Goal: Task Accomplishment & Management: Use online tool/utility

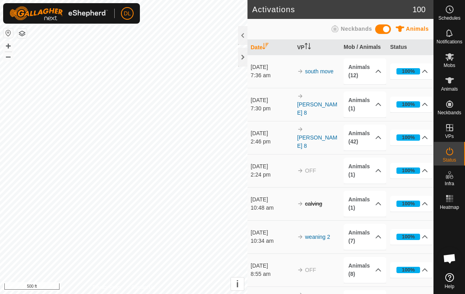
scroll to position [275, 0]
click at [447, 87] on span "Animals" at bounding box center [449, 89] width 17 height 5
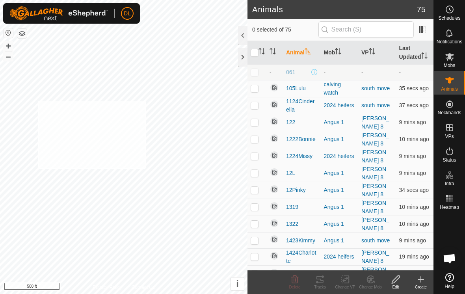
checkbox input "true"
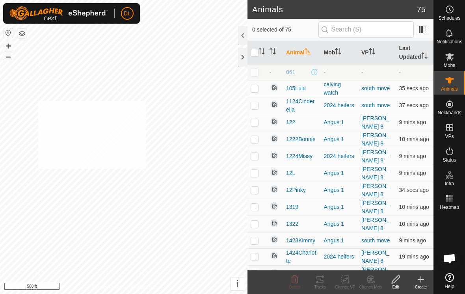
checkbox input "true"
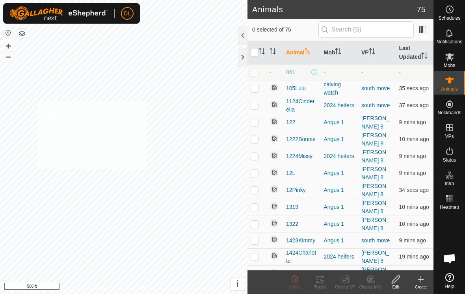
checkbox input "true"
click at [344, 285] on div "Change VP" at bounding box center [344, 287] width 25 height 6
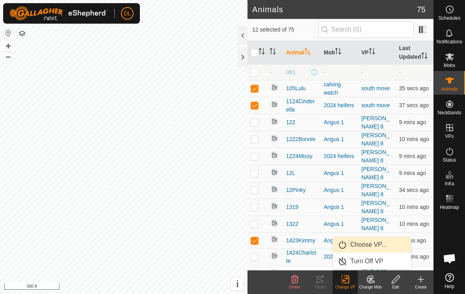
click at [351, 250] on link "Choose VP..." at bounding box center [372, 245] width 78 height 16
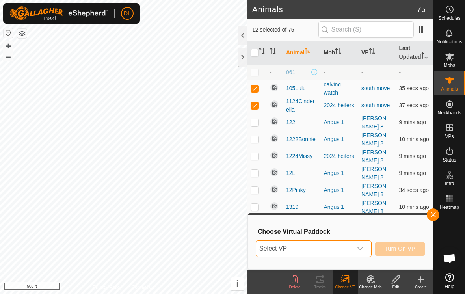
click at [346, 250] on span "Select VP" at bounding box center [304, 249] width 96 height 16
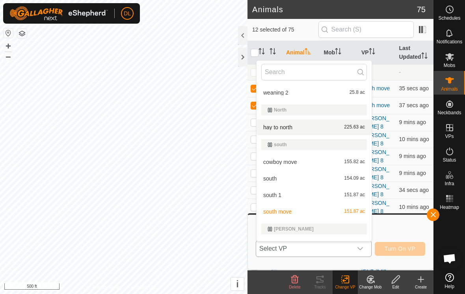
scroll to position [113, 0]
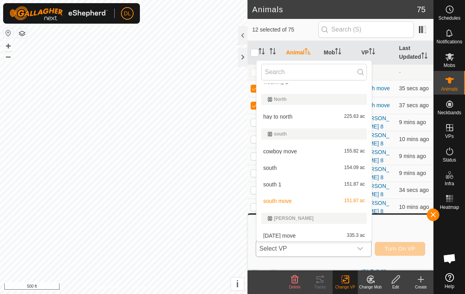
click at [281, 168] on li "south 154.09 ac" at bounding box center [313, 168] width 115 height 16
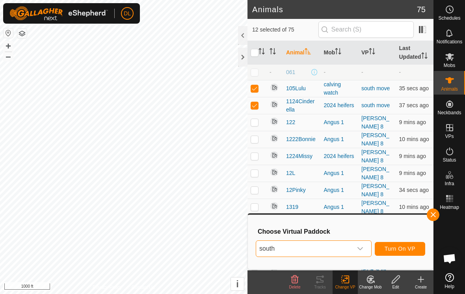
click at [297, 250] on span "south" at bounding box center [304, 249] width 96 height 16
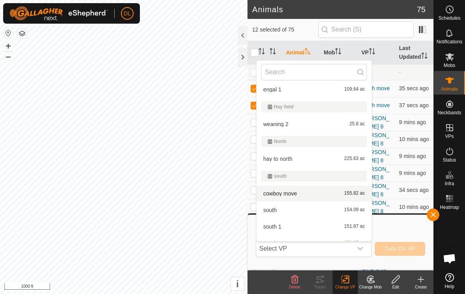
scroll to position [72, 0]
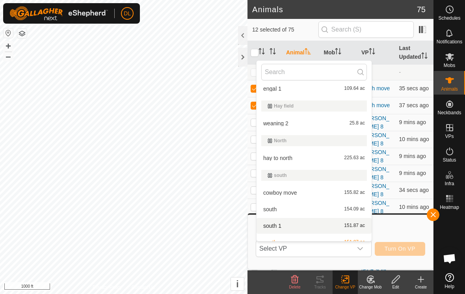
click at [278, 227] on li "south 1 151.87 ac" at bounding box center [313, 226] width 115 height 16
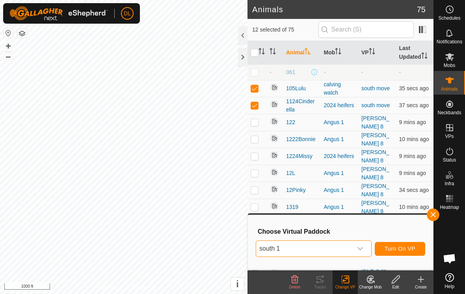
click at [394, 248] on span "Turn On VP" at bounding box center [399, 248] width 31 height 6
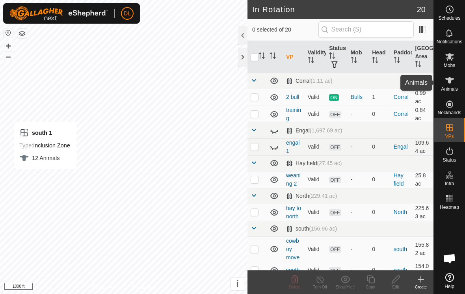
click at [451, 81] on icon at bounding box center [448, 80] width 9 height 9
